Goal: Check status: Check status

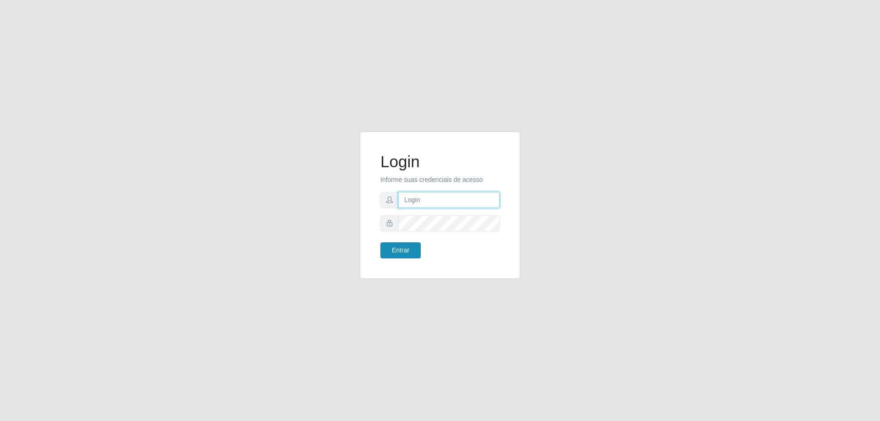
type input "[EMAIL_ADDRESS][DOMAIN_NAME]"
click at [415, 247] on button "Entrar" at bounding box center [400, 250] width 40 height 16
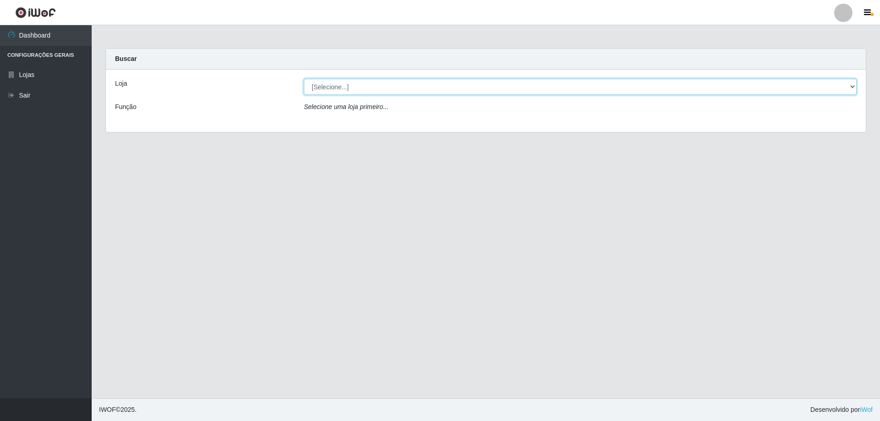
click at [405, 89] on select "[Selecione...] Atacado Vem - [STREET_ADDRESS]" at bounding box center [580, 87] width 553 height 16
select select "461"
click at [304, 79] on select "[Selecione...] Atacado Vem - [STREET_ADDRESS]" at bounding box center [580, 87] width 553 height 16
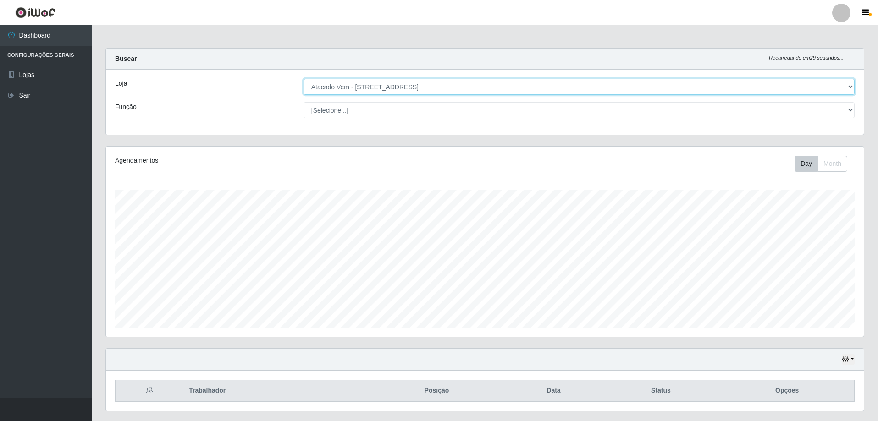
scroll to position [24, 0]
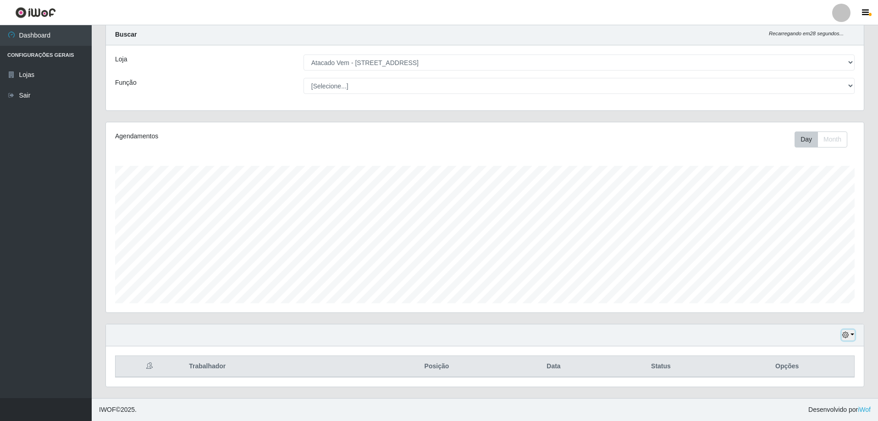
click at [842, 333] on icon "button" at bounding box center [845, 335] width 6 height 6
click at [807, 267] on button "1 dia" at bounding box center [817, 262] width 72 height 19
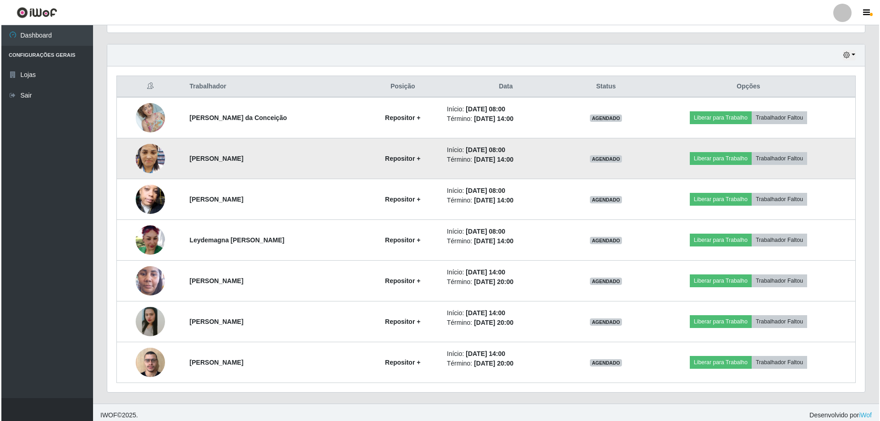
scroll to position [310, 0]
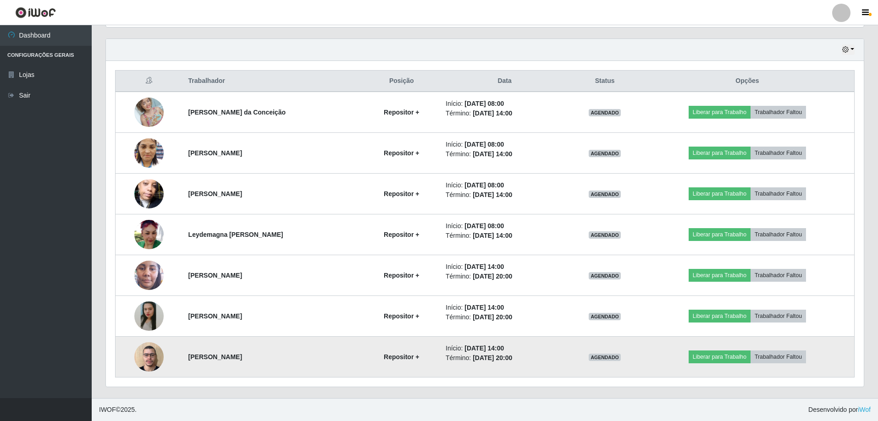
drag, startPoint x: 133, startPoint y: 357, endPoint x: 160, endPoint y: 346, distance: 29.4
click at [135, 355] on td at bounding box center [148, 357] width 67 height 41
click at [149, 346] on img at bounding box center [148, 356] width 29 height 39
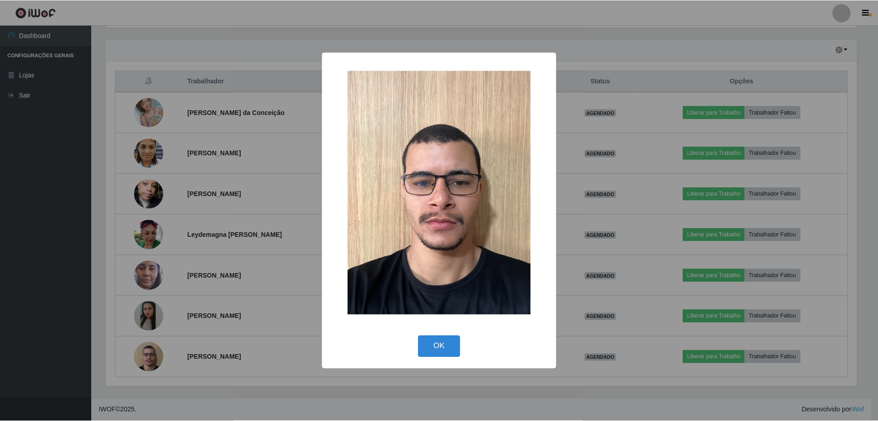
scroll to position [190, 753]
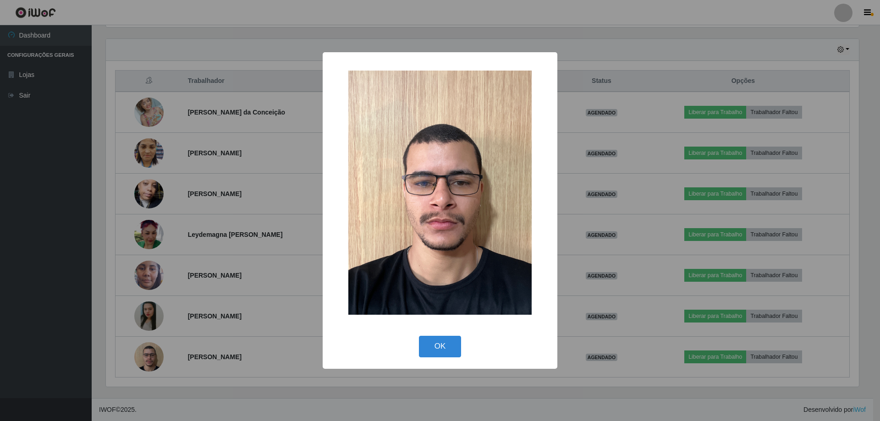
click at [254, 225] on div "× OK Cancel" at bounding box center [440, 210] width 880 height 421
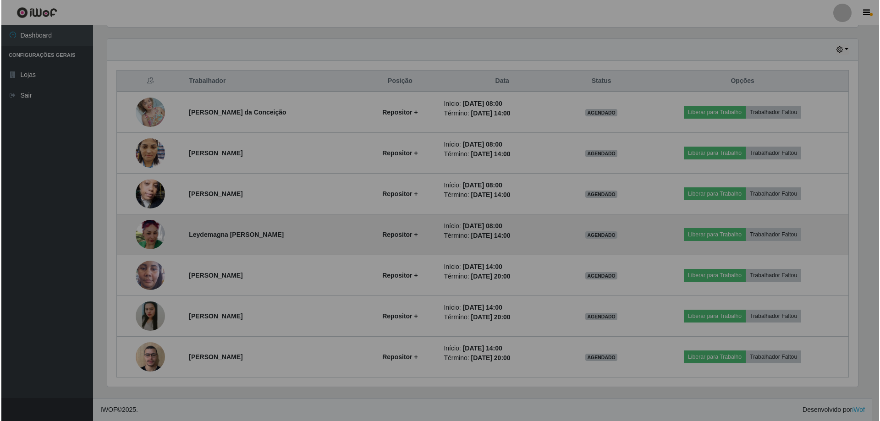
scroll to position [190, 758]
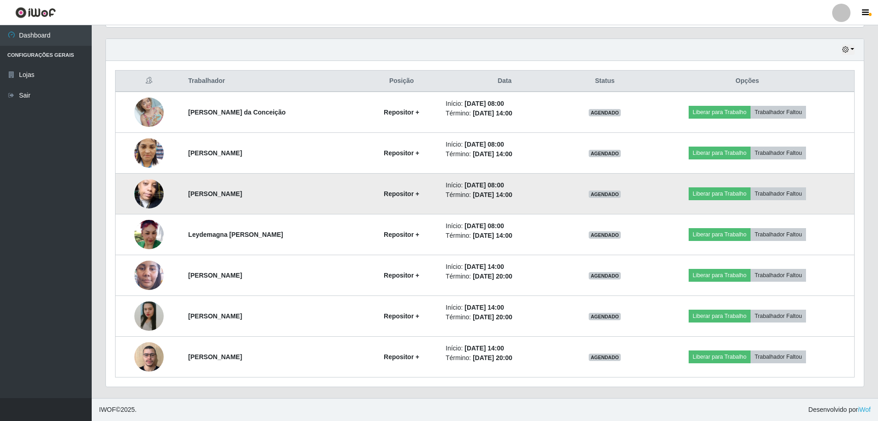
click at [156, 195] on img at bounding box center [148, 194] width 29 height 52
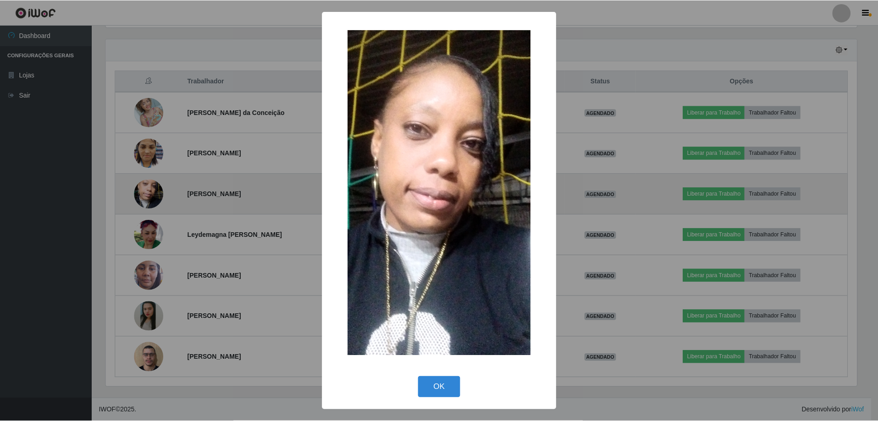
scroll to position [190, 753]
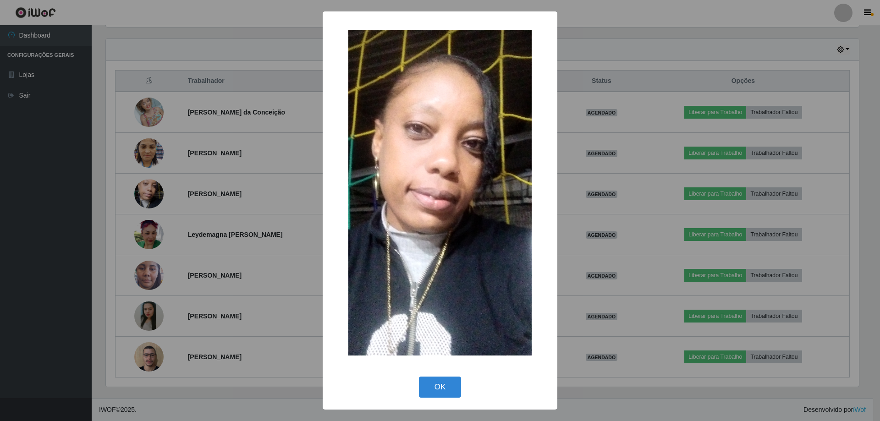
click at [174, 192] on div "× OK Cancel" at bounding box center [440, 210] width 880 height 421
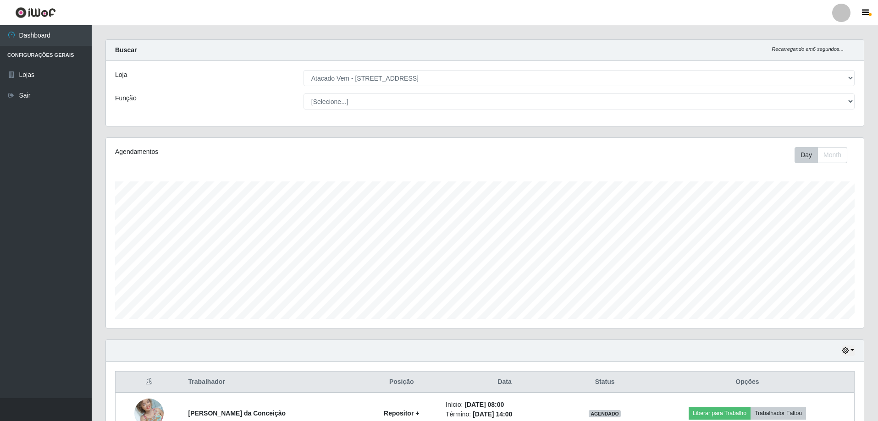
scroll to position [0, 0]
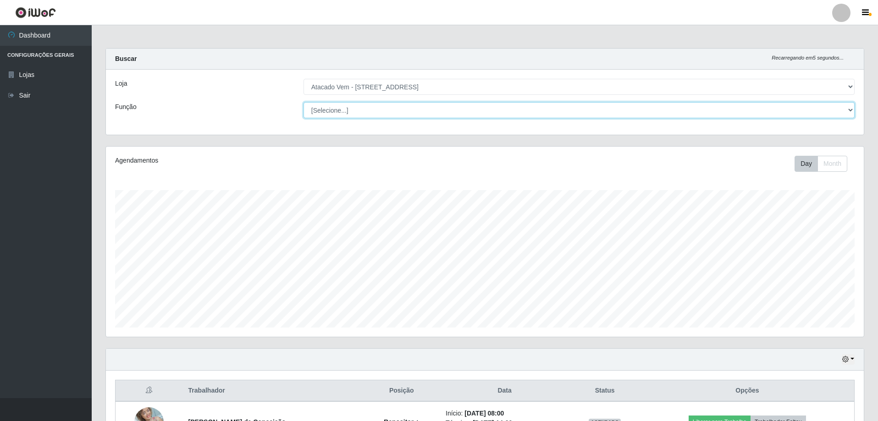
click at [370, 103] on select "[Selecione...] Carregador e Descarregador de Caminhão Carregador e Descarregado…" at bounding box center [578, 110] width 551 height 16
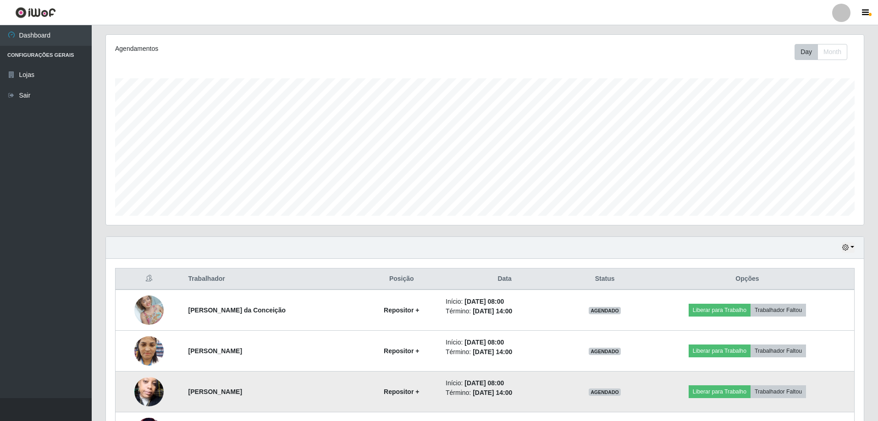
scroll to position [229, 0]
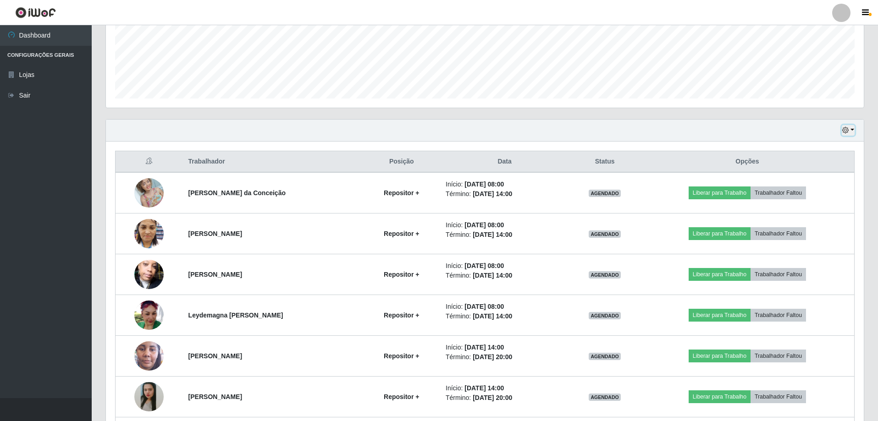
click at [844, 132] on icon "button" at bounding box center [845, 130] width 6 height 6
click at [805, 205] on button "1 Semana" at bounding box center [817, 204] width 72 height 19
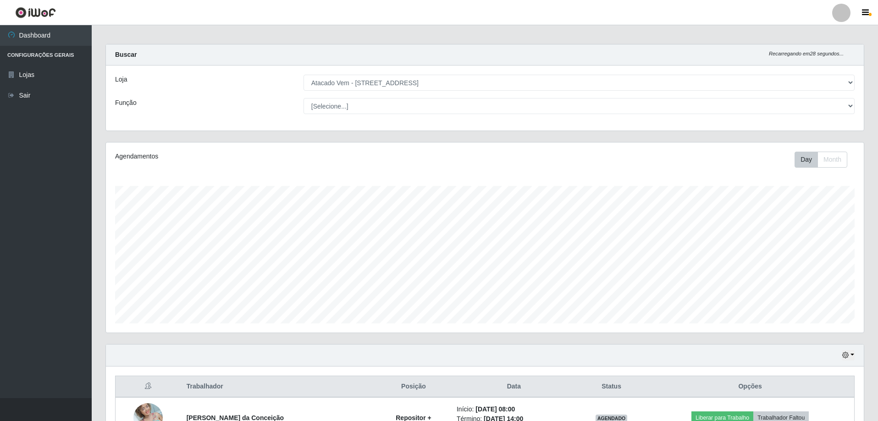
scroll to position [0, 0]
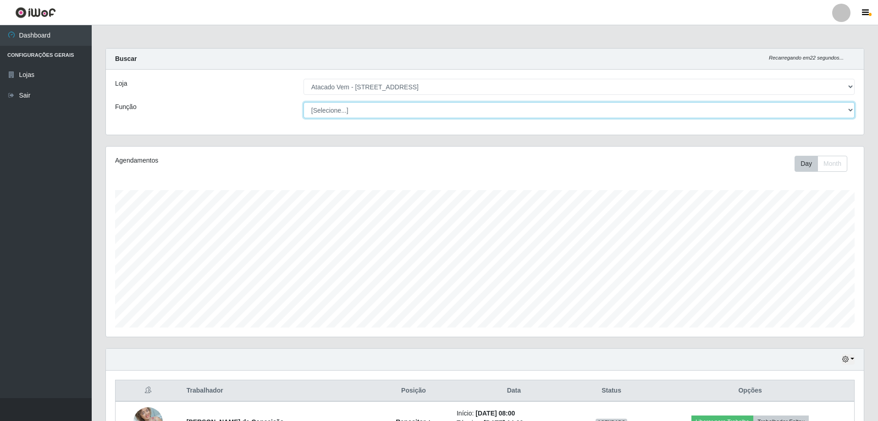
drag, startPoint x: 369, startPoint y: 110, endPoint x: 357, endPoint y: 111, distance: 12.4
click at [369, 110] on select "[Selecione...] Carregador e Descarregador de Caminhão Carregador e Descarregado…" at bounding box center [578, 110] width 551 height 16
click at [338, 111] on select "[Selecione...] Carregador e Descarregador de Caminhão Carregador e Descarregado…" at bounding box center [578, 110] width 551 height 16
click at [349, 108] on select "[Selecione...] Carregador e Descarregador de Caminhão Carregador e Descarregado…" at bounding box center [578, 110] width 551 height 16
click at [354, 108] on select "[Selecione...] Carregador e Descarregador de Caminhão Carregador e Descarregado…" at bounding box center [578, 110] width 551 height 16
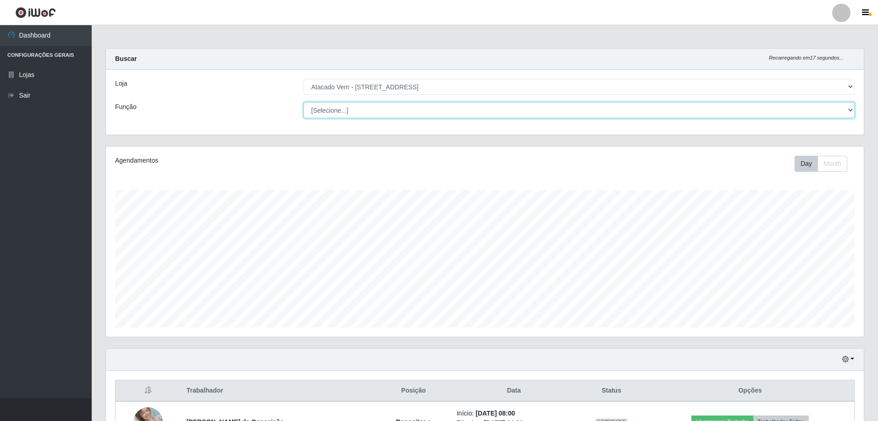
click at [367, 110] on select "[Selecione...] Carregador e Descarregador de Caminhão Carregador e Descarregado…" at bounding box center [578, 110] width 551 height 16
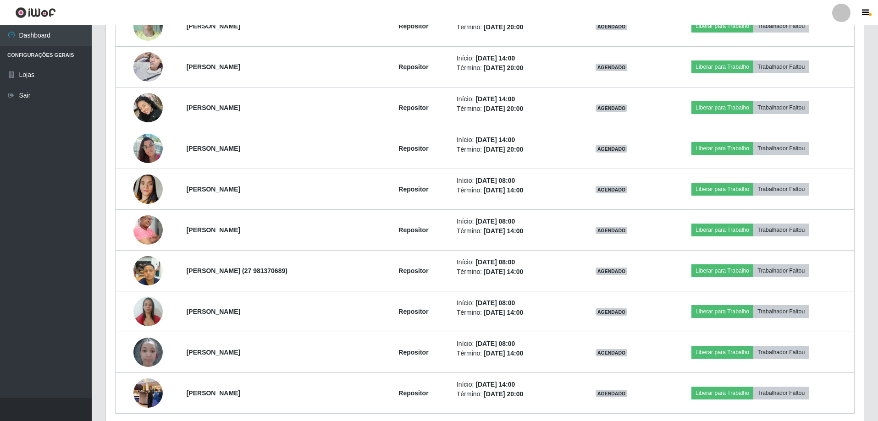
scroll to position [1900, 0]
